Goal: Task Accomplishment & Management: Manage account settings

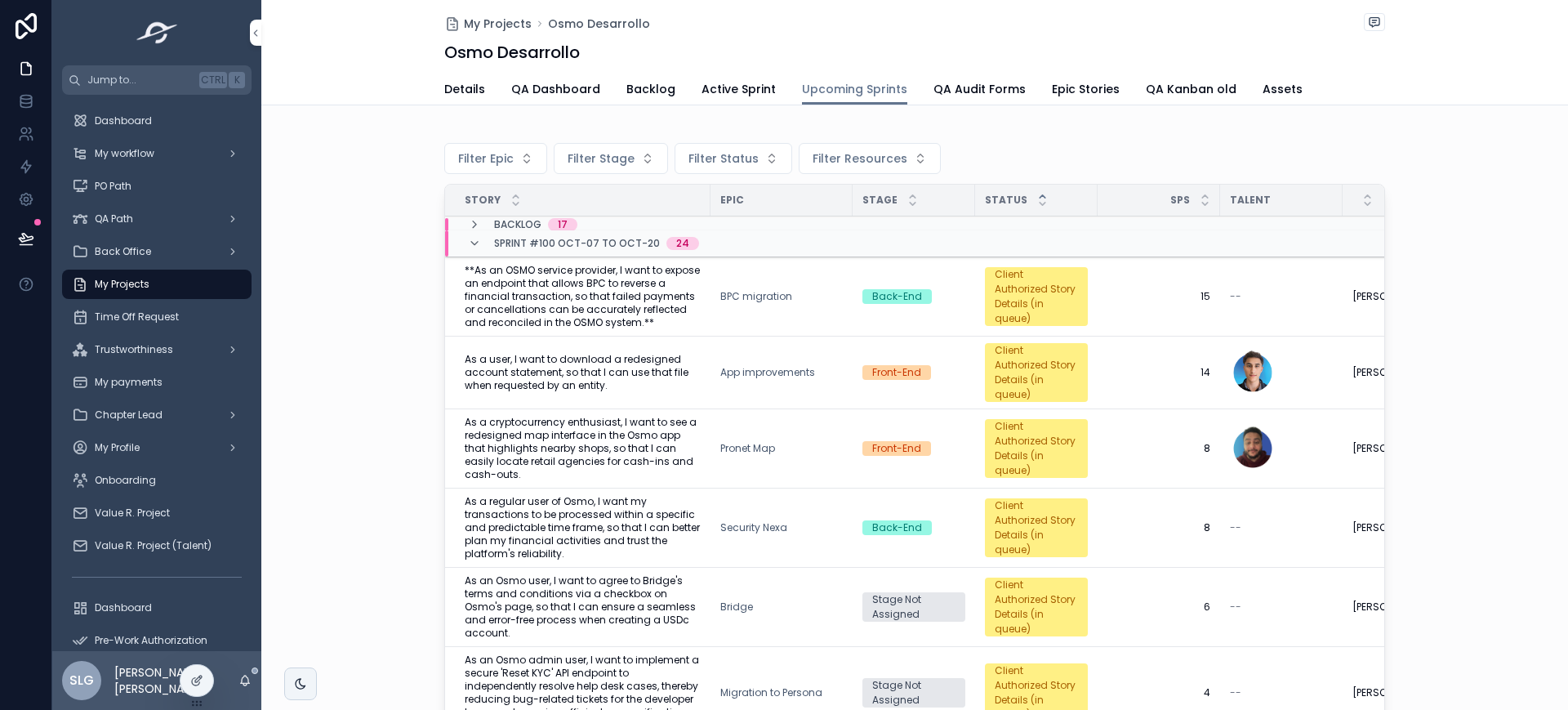
click at [553, 89] on span "QA Dashboard" at bounding box center [555, 89] width 89 height 16
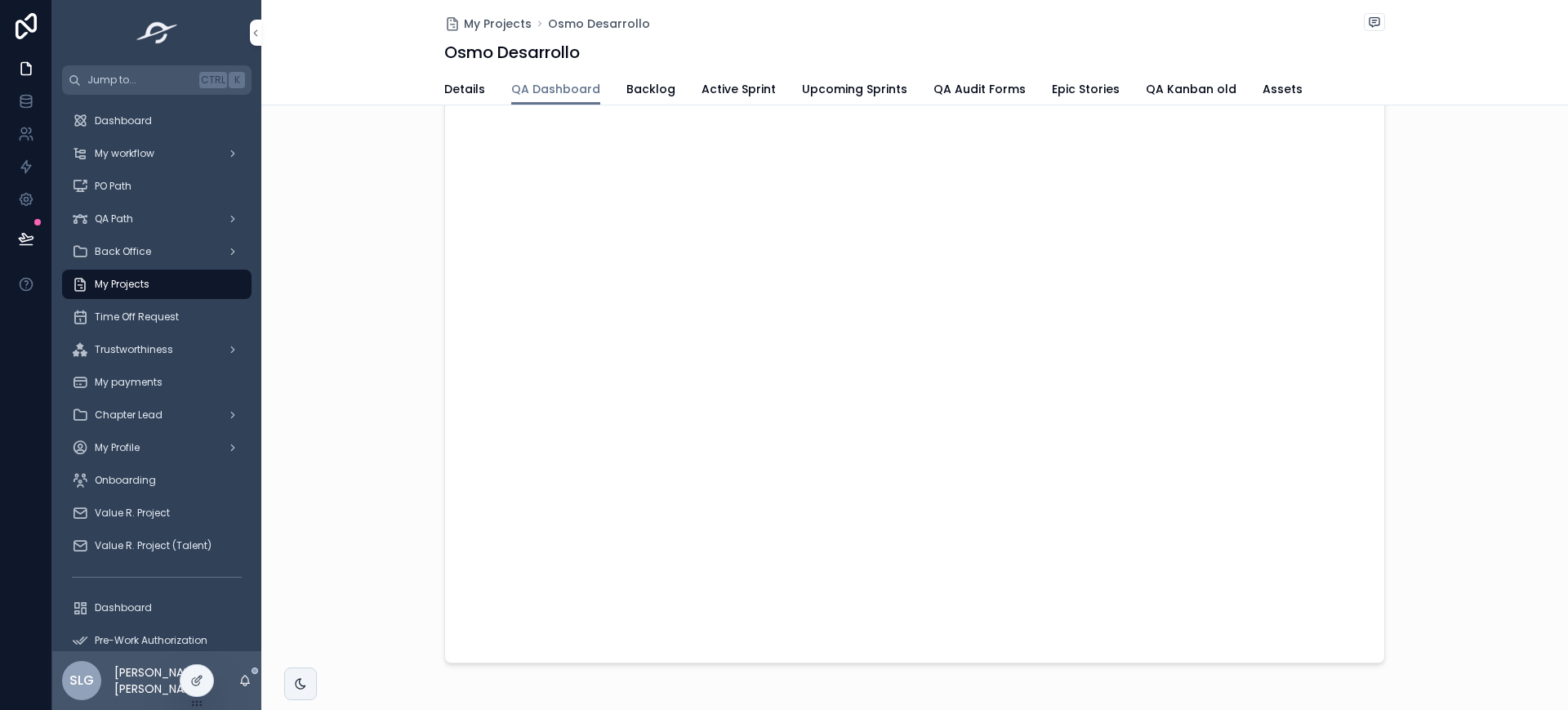
scroll to position [244, 0]
click at [1484, 176] on div "scrollable content" at bounding box center [914, 243] width 1307 height 725
click at [1477, 148] on div "scrollable content" at bounding box center [914, 243] width 1307 height 725
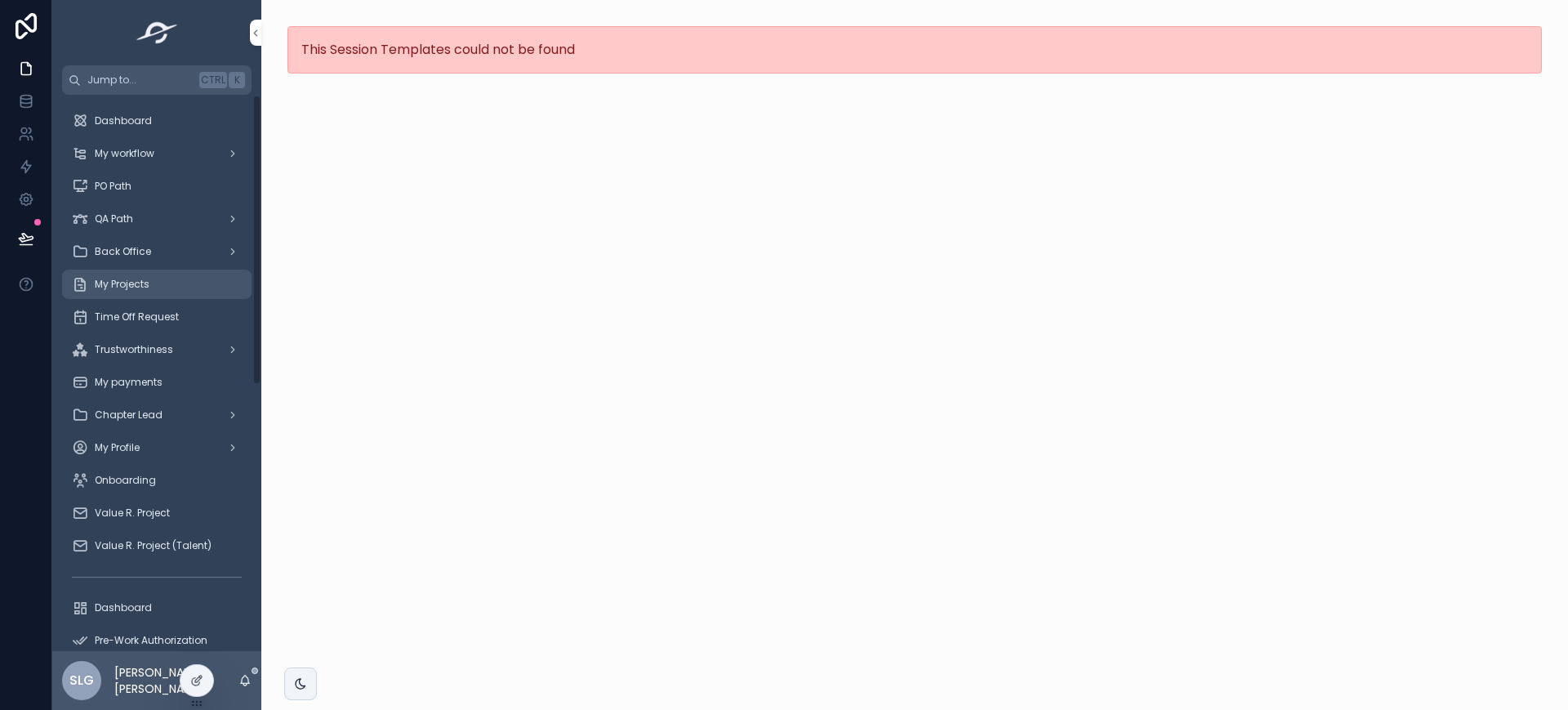
click at [181, 294] on div "My Projects" at bounding box center [157, 284] width 169 height 26
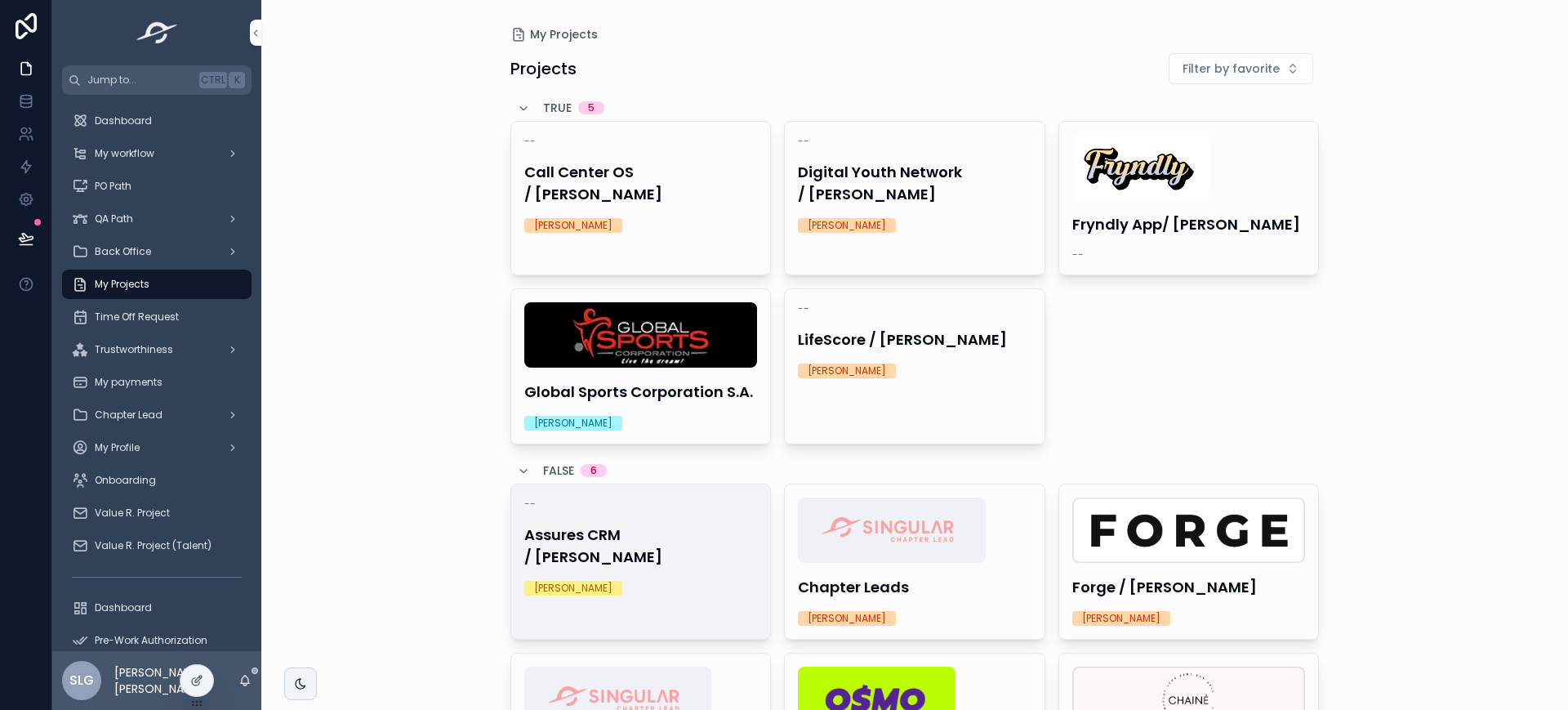
scroll to position [170, 0]
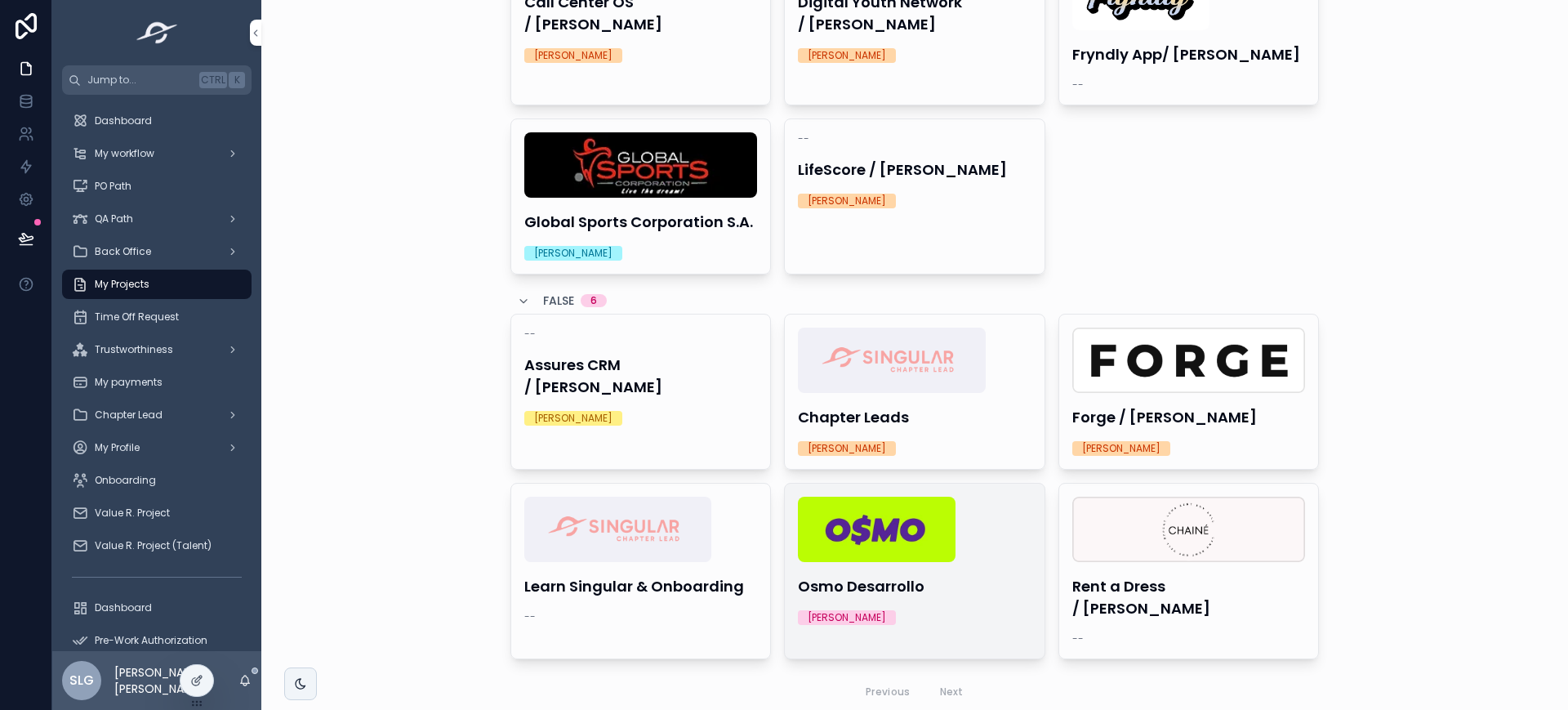
click at [864, 590] on h4 "Osmo Desarrollo" at bounding box center [915, 586] width 234 height 22
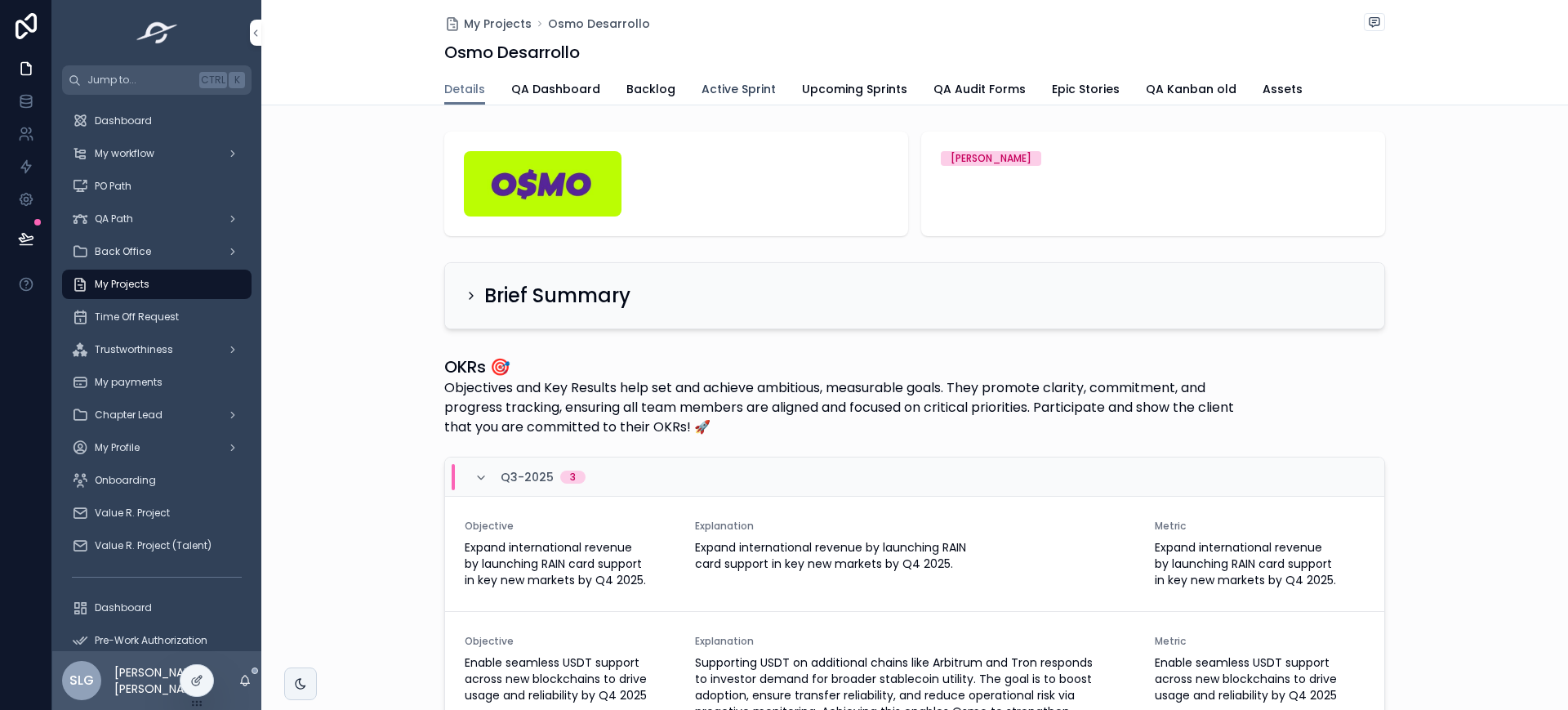
click at [728, 77] on link "Active Sprint" at bounding box center [738, 90] width 74 height 33
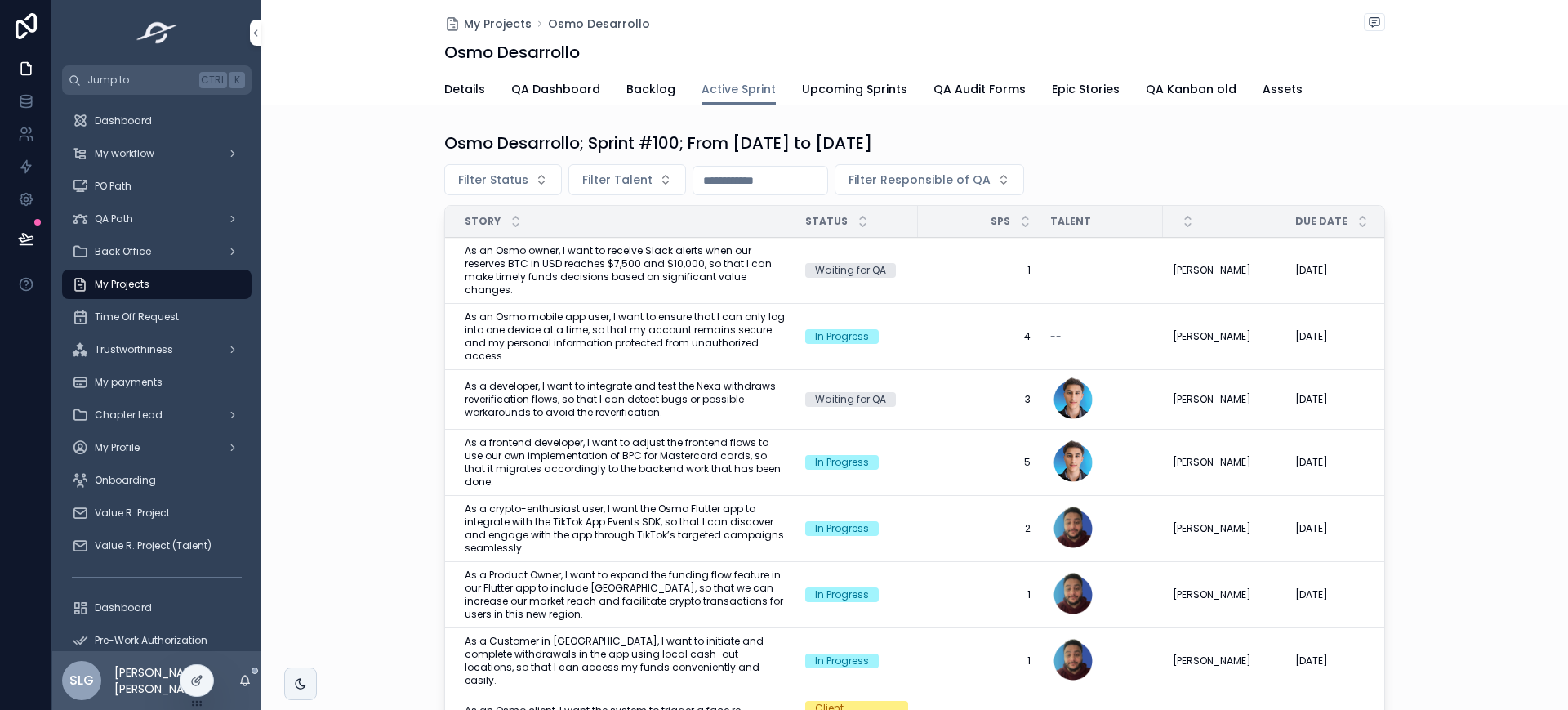
click at [1071, 134] on div "Osmo Desarrollo; Sprint #100; From Oct-07-25 to Oct-20-25" at bounding box center [914, 143] width 941 height 23
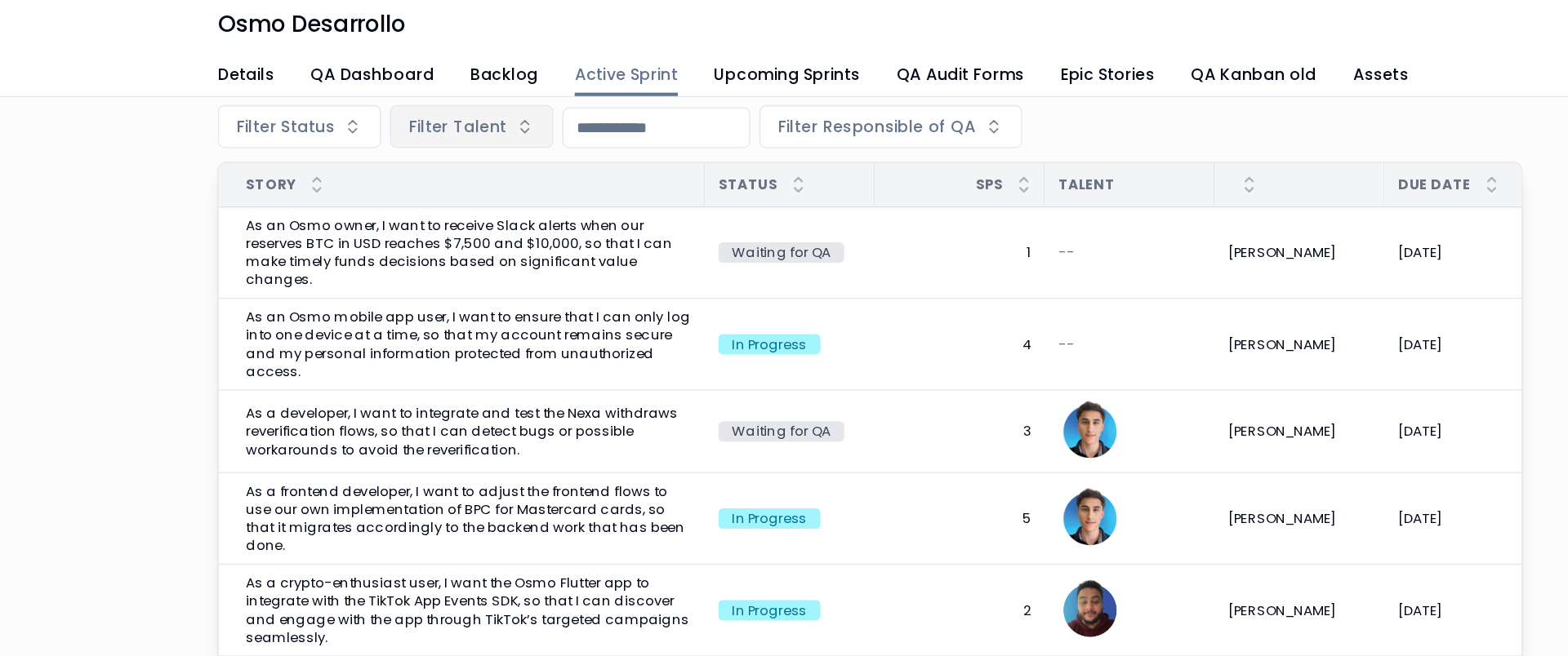
click at [601, 129] on span "Filter Talent" at bounding box center [618, 126] width 71 height 16
click at [601, 130] on span "Filter Talent" at bounding box center [618, 126] width 71 height 16
click at [603, 123] on span "Filter Talent" at bounding box center [618, 126] width 71 height 16
click at [627, 150] on input "scrollable content" at bounding box center [624, 161] width 194 height 29
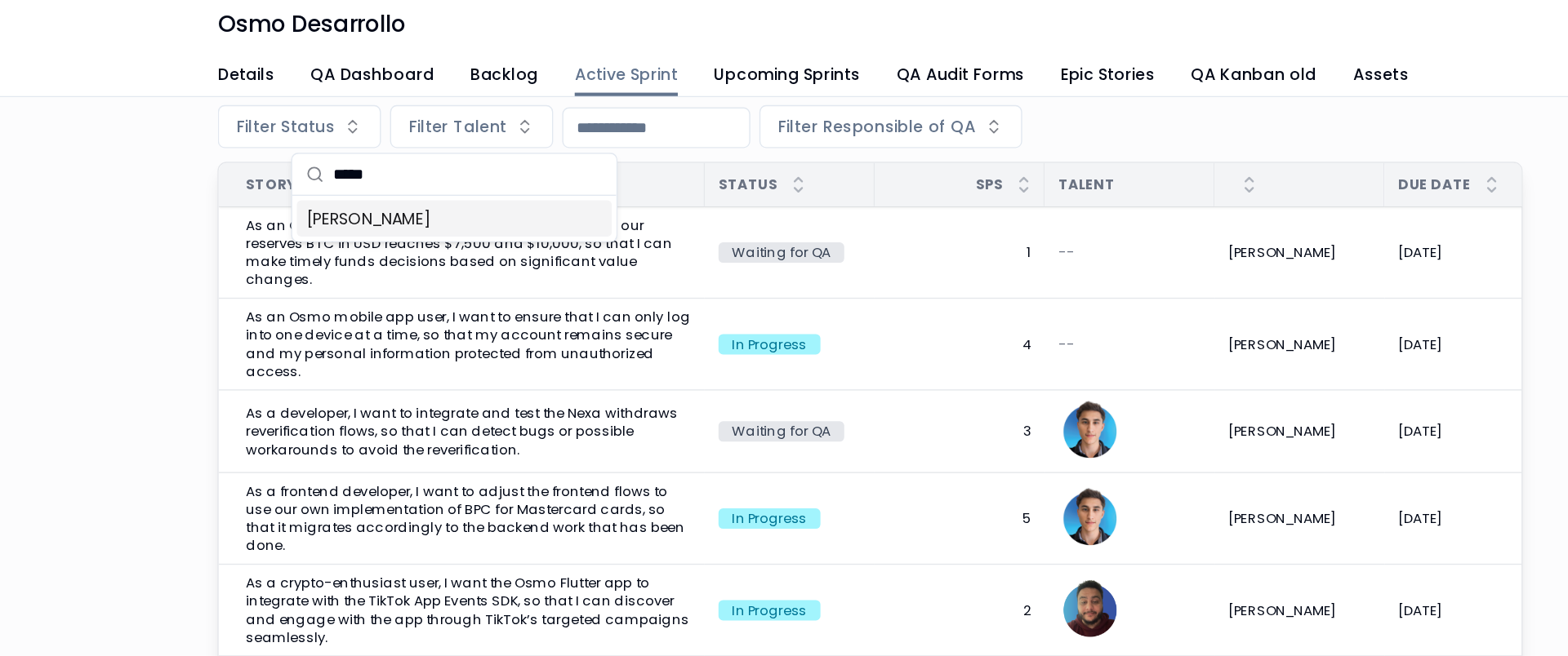
type input "*****"
click at [593, 188] on span "Alisson Douglas Emidio" at bounding box center [553, 193] width 89 height 16
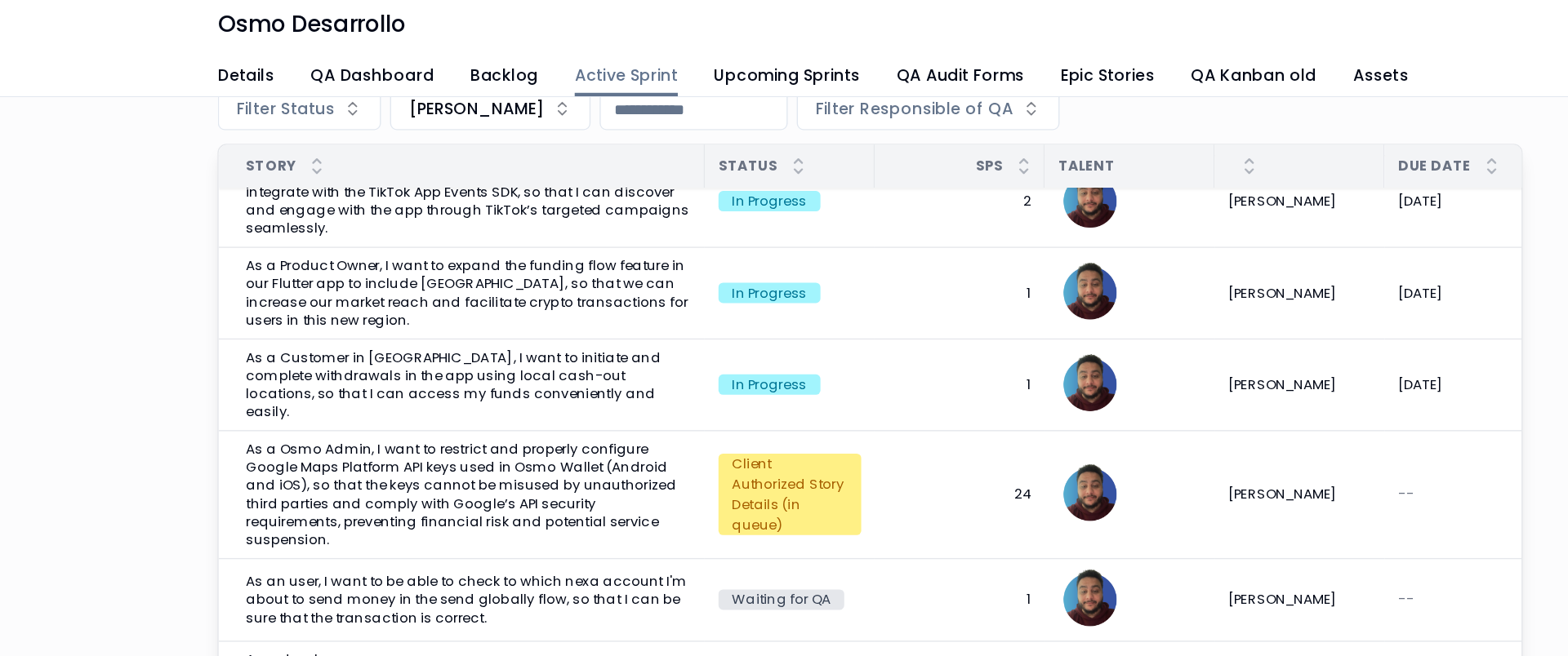
scroll to position [53, 0]
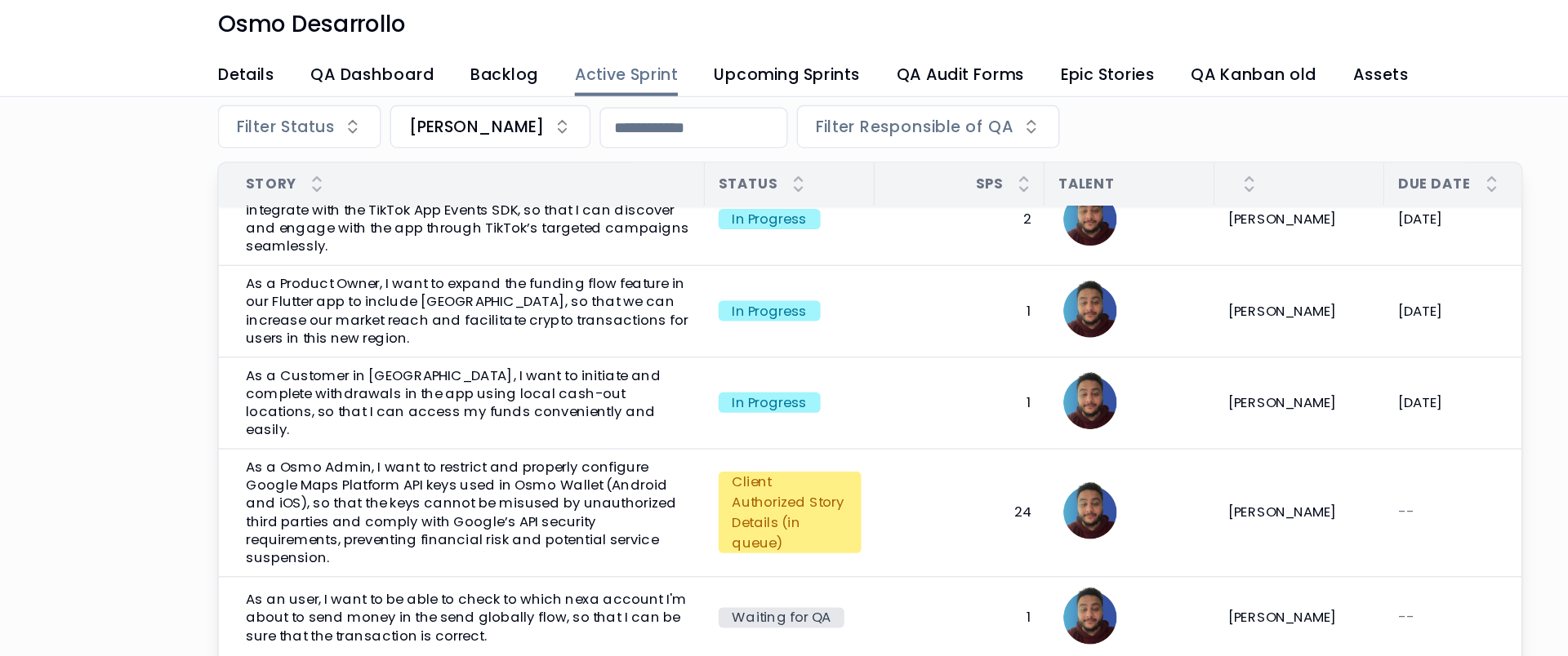
drag, startPoint x: 667, startPoint y: 133, endPoint x: 356, endPoint y: 123, distance: 311.2
click at [667, 133] on span "Alisson Douglas Emidio" at bounding box center [630, 126] width 97 height 16
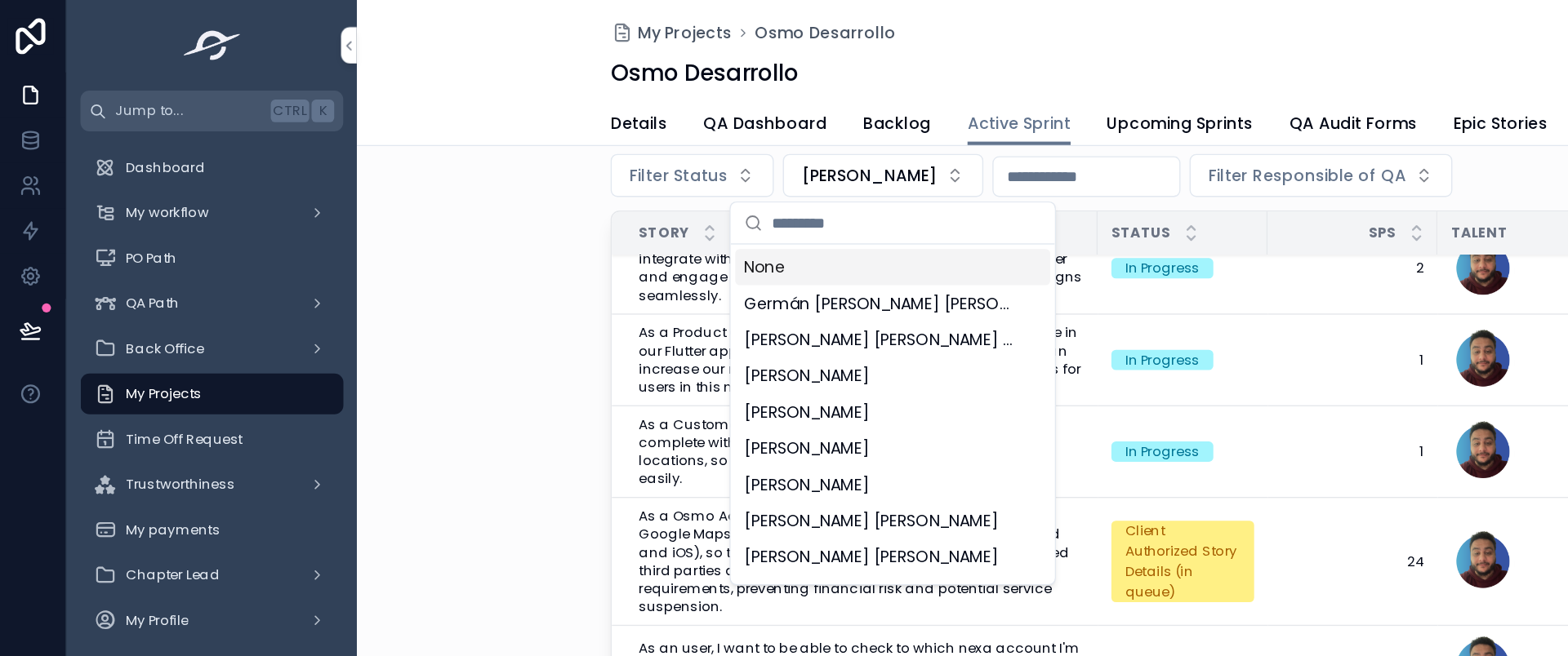
click at [564, 199] on div "None" at bounding box center [648, 193] width 227 height 26
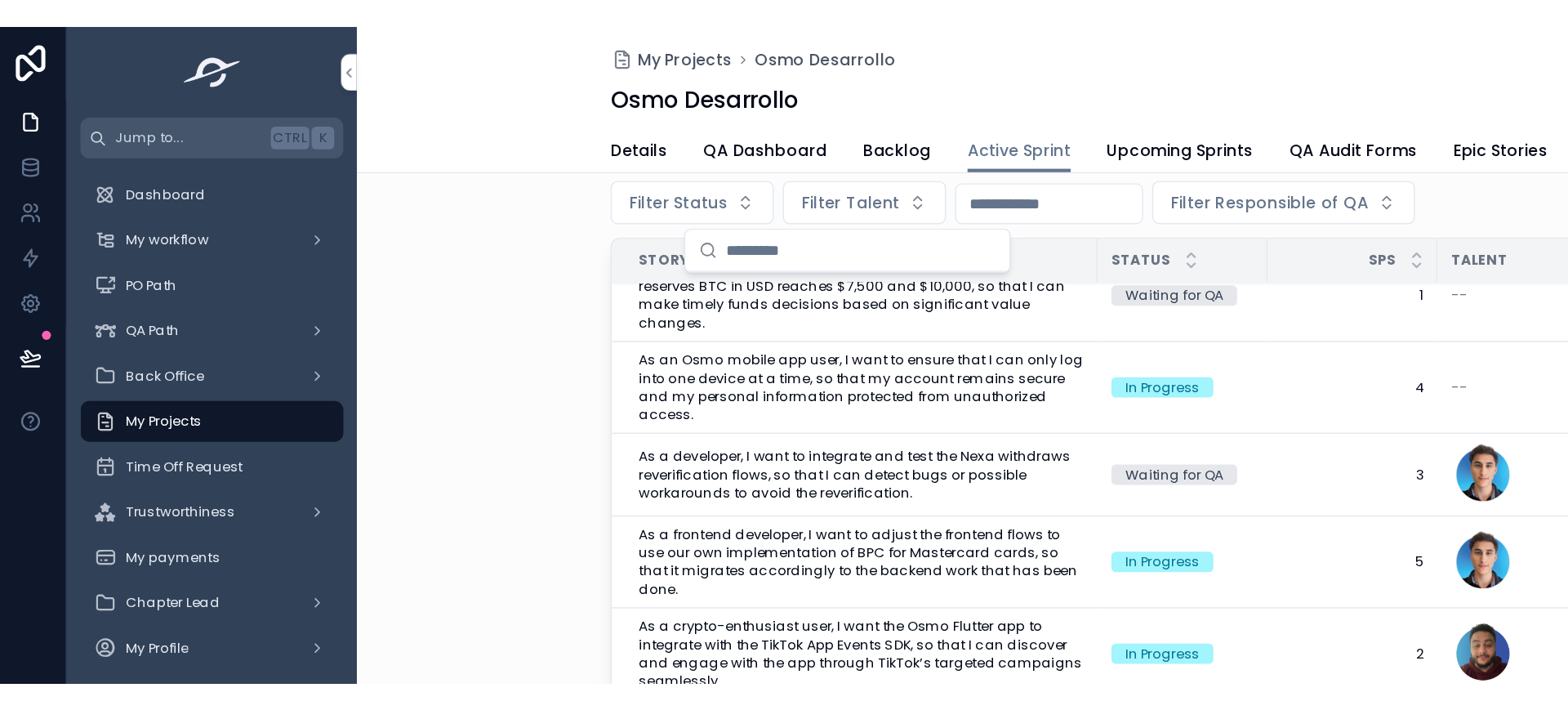
scroll to position [10, 0]
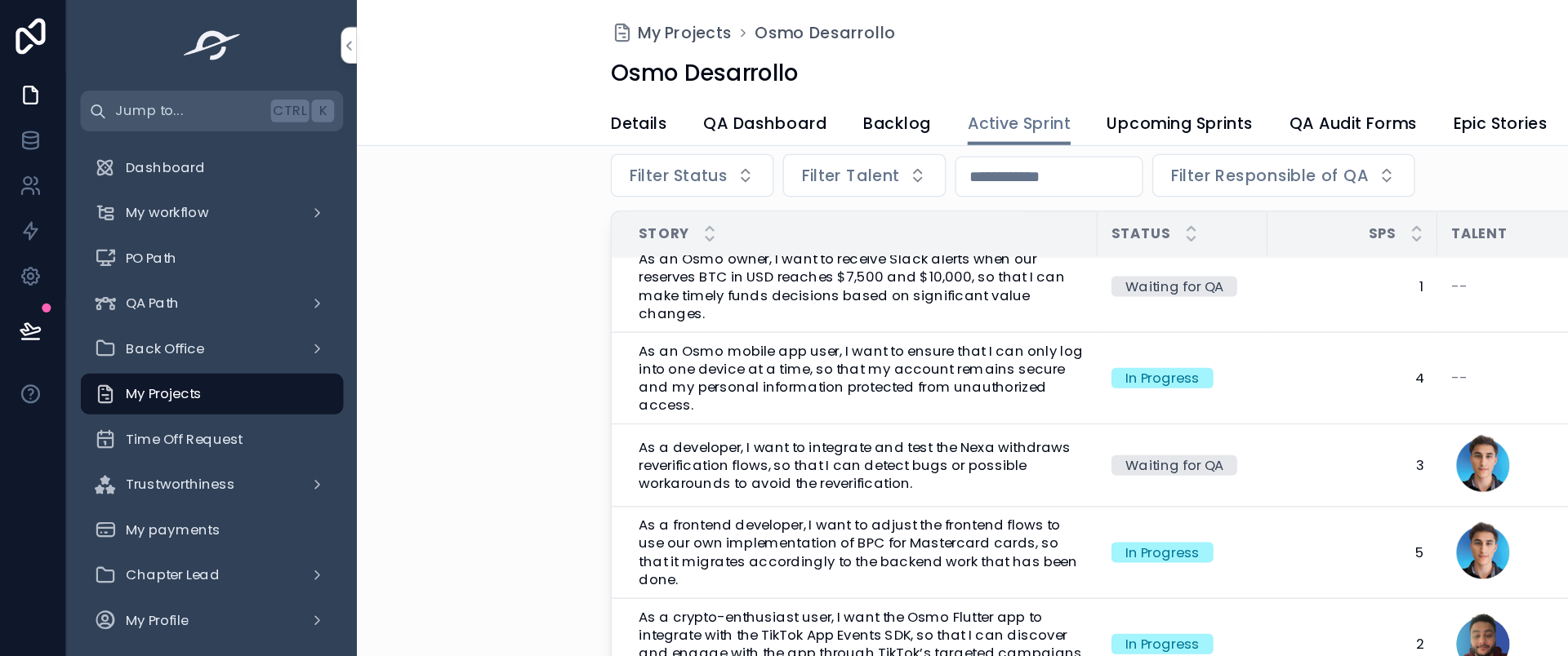
click at [410, 199] on div "Osmo Desarrollo; Sprint #100; From Oct-07-25 to Oct-20-25 Filter Status Filter …" at bounding box center [914, 365] width 1307 height 587
